Goal: Task Accomplishment & Management: Manage account settings

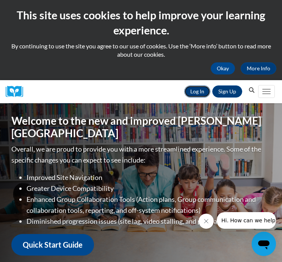
click at [193, 89] on link "Log In" at bounding box center [197, 92] width 26 height 12
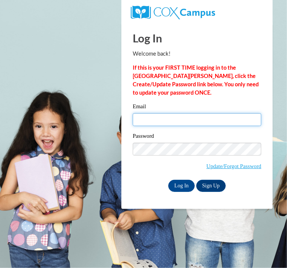
click at [184, 120] on input "Email" at bounding box center [197, 119] width 129 height 13
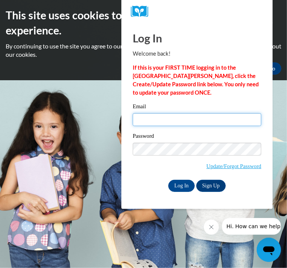
type input "toria.randle@students.cau.edu"
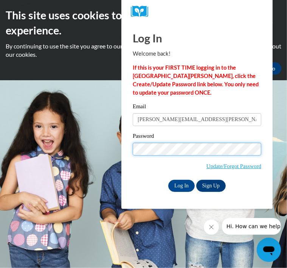
click at [168, 180] on input "Log In" at bounding box center [181, 186] width 26 height 12
